Goal: Information Seeking & Learning: Learn about a topic

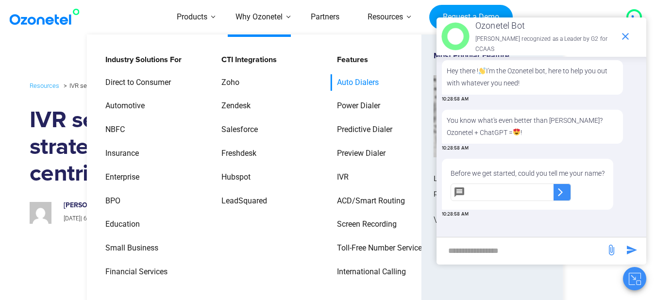
click at [348, 78] on link "Auto Dialers" at bounding box center [356, 82] width 50 height 17
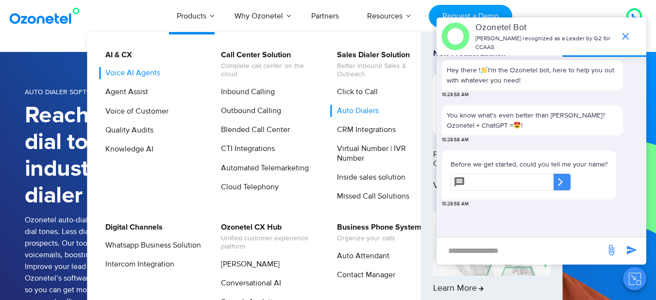
click at [133, 69] on link "Voice AI Agents" at bounding box center [130, 73] width 63 height 12
